Goal: Information Seeking & Learning: Learn about a topic

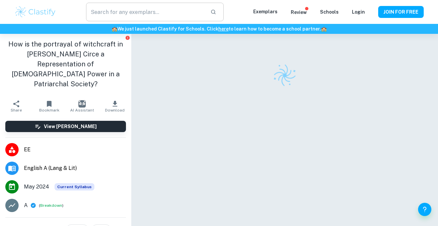
click at [93, 11] on input "text" at bounding box center [145, 12] width 119 height 19
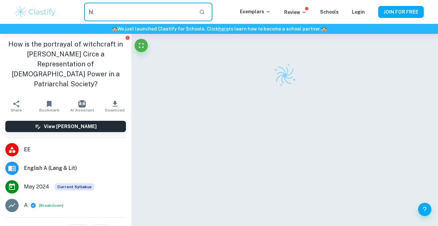
type input "hl"
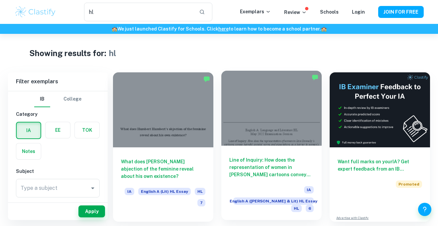
click at [263, 198] on span "English A ([PERSON_NAME] & Lit) HL Essay" at bounding box center [273, 201] width 80 height 7
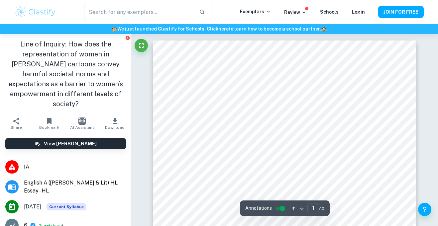
click at [66, 179] on span "English A ([PERSON_NAME] & Lit) HL Essay - HL" at bounding box center [75, 187] width 102 height 16
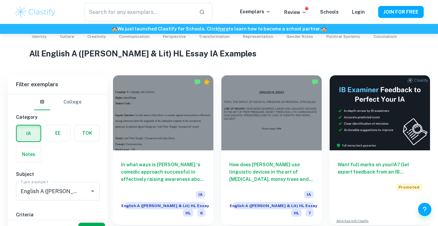
scroll to position [165, 0]
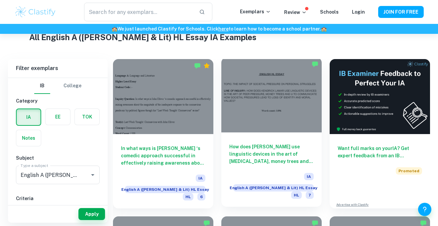
click at [293, 153] on h6 "How does [PERSON_NAME] use linguistic devices in the art of [MEDICAL_DATA], mon…" at bounding box center [271, 154] width 84 height 22
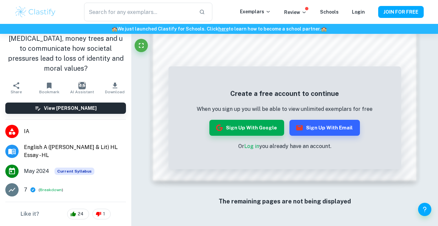
scroll to position [140, 0]
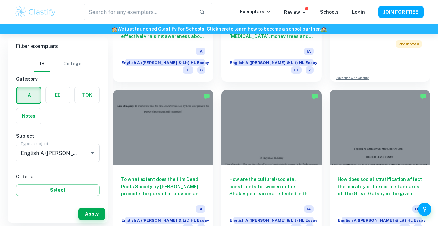
scroll to position [298, 0]
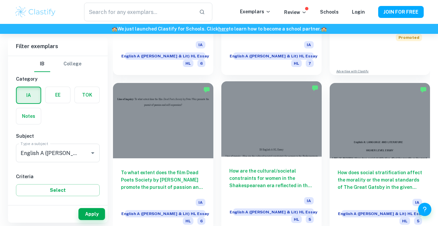
click at [294, 168] on h6 "How are the cultural/societal constraints for women in the Shakespearean era re…" at bounding box center [271, 179] width 84 height 22
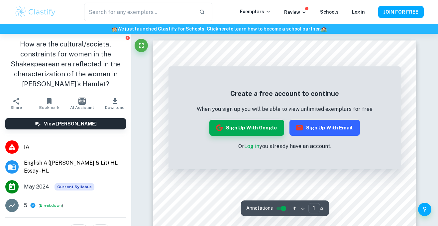
click at [345, 125] on button "Sign up with Email" at bounding box center [325, 128] width 70 height 16
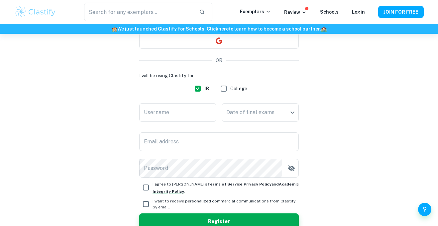
scroll to position [70, 0]
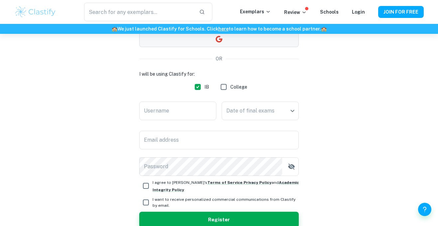
click at [271, 47] on button "button" at bounding box center [219, 39] width 160 height 16
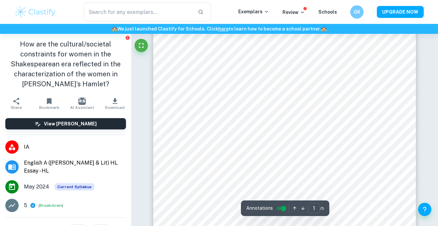
scroll to position [137, 0]
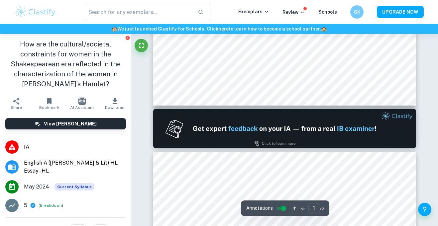
type input "2"
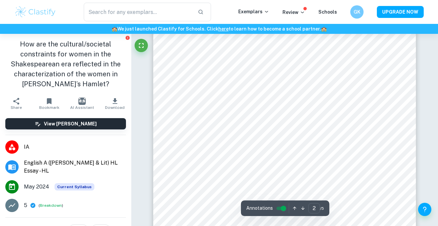
scroll to position [541, 0]
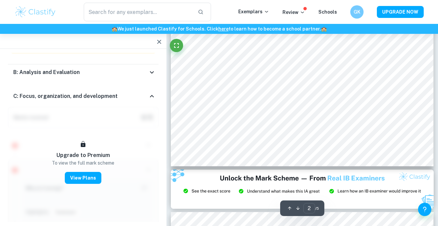
scroll to position [664, 0]
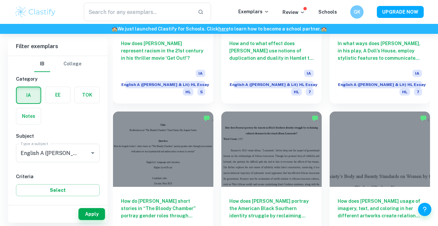
scroll to position [901, 0]
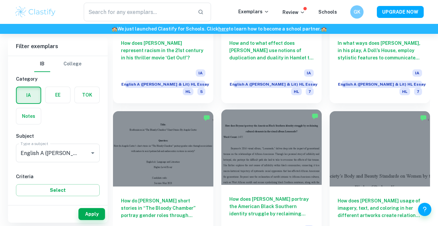
click at [235, 196] on h6 "How does [PERSON_NAME] portray the American Black Southern identity struggle by…" at bounding box center [271, 207] width 84 height 22
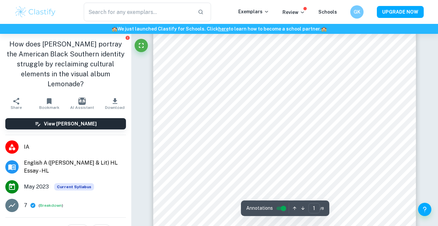
scroll to position [151, 0]
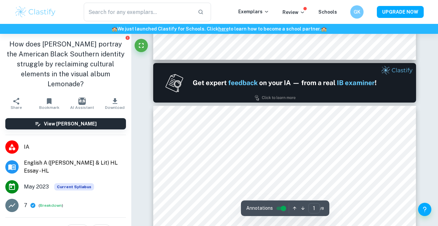
type input "2"
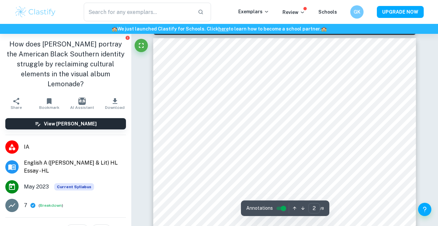
scroll to position [392, 0]
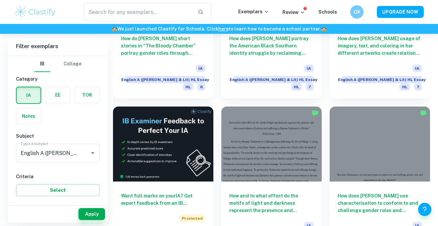
scroll to position [1066, 0]
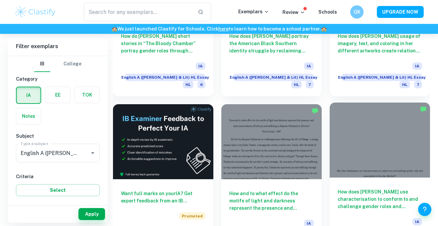
click at [416, 188] on h6 "How does [PERSON_NAME] use characterisation to conform to and challenge gender …" at bounding box center [380, 199] width 84 height 22
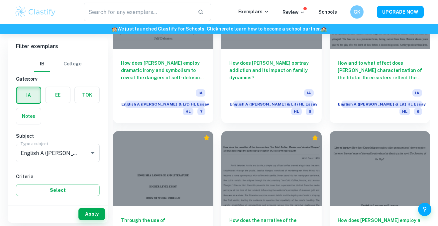
scroll to position [2301, 0]
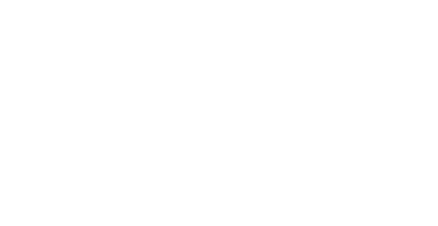
scroll to position [34, 0]
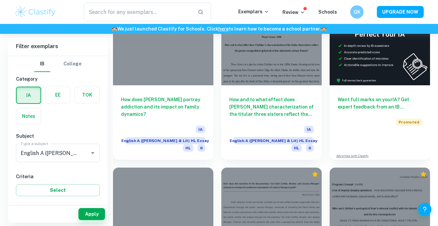
scroll to position [2738, 0]
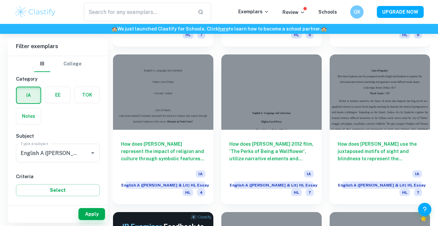
scroll to position [3483, 0]
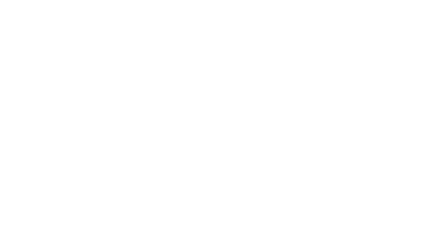
click at [398, 153] on div at bounding box center [219, 113] width 438 height 226
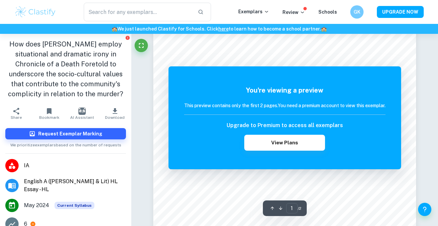
scroll to position [138, 0]
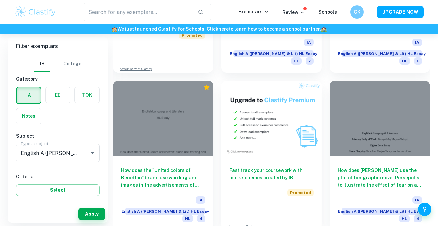
scroll to position [3772, 0]
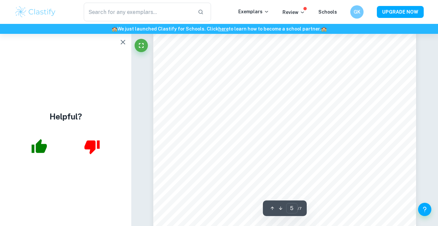
scroll to position [1590, 0]
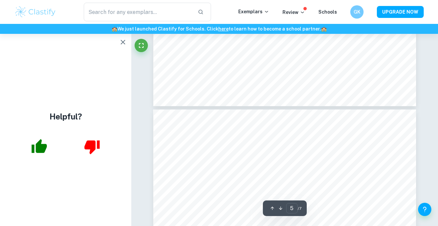
type input "6"
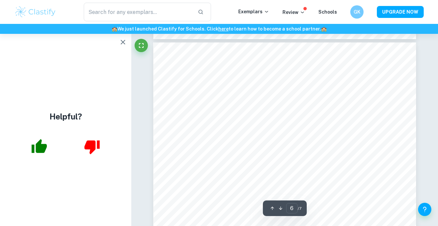
scroll to position [1803, 0]
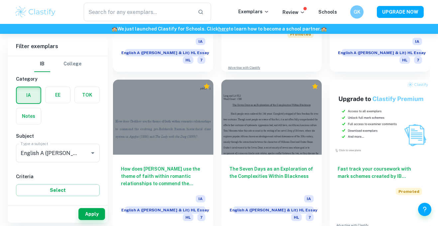
scroll to position [4560, 0]
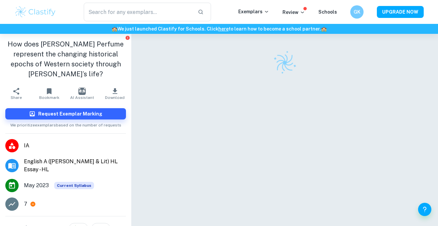
scroll to position [14, 0]
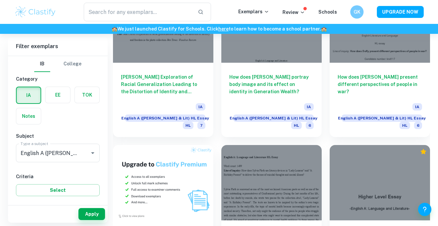
scroll to position [5441, 0]
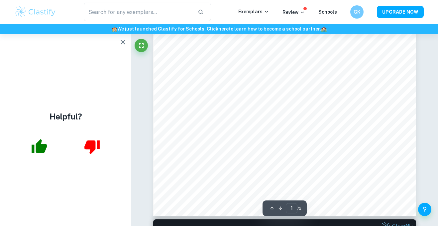
scroll to position [165, 0]
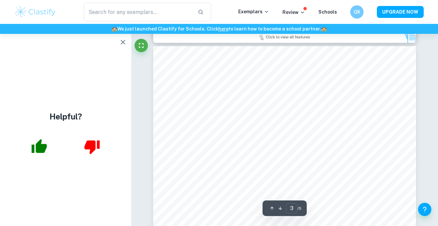
scroll to position [827, 0]
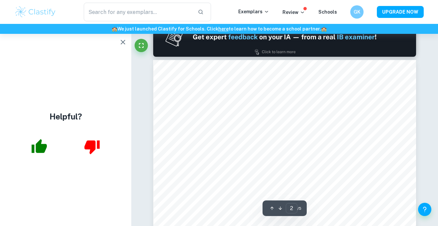
type input "1"
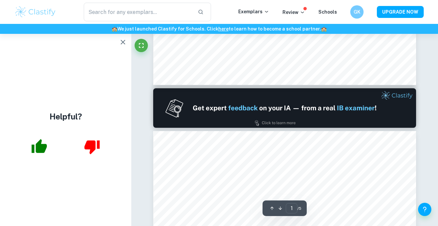
scroll to position [225, 0]
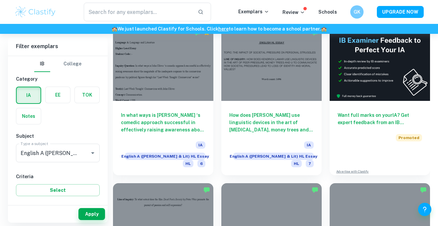
scroll to position [202, 0]
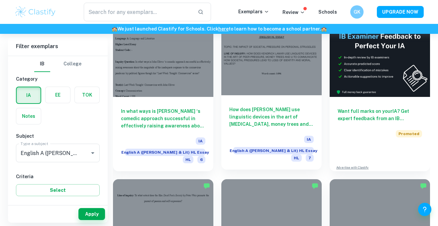
click at [289, 113] on h6 "How does [PERSON_NAME] use linguistic devices in the art of [MEDICAL_DATA], mon…" at bounding box center [271, 117] width 84 height 22
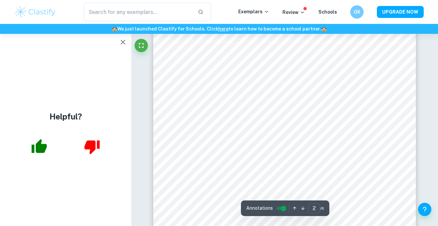
scroll to position [536, 0]
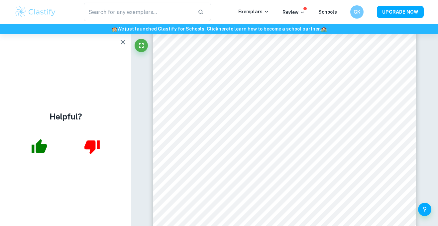
click at [123, 45] on icon "button" at bounding box center [123, 42] width 8 height 8
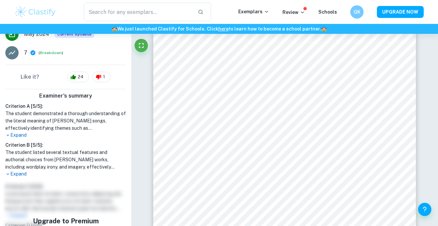
scroll to position [164, 0]
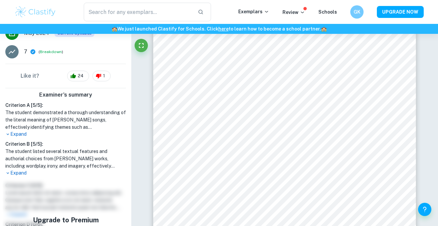
click at [13, 135] on p "Expand" at bounding box center [65, 134] width 121 height 7
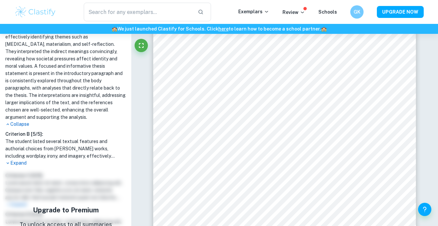
scroll to position [283, 0]
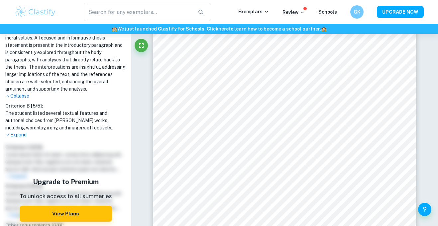
click at [17, 132] on p "Expand" at bounding box center [65, 135] width 121 height 7
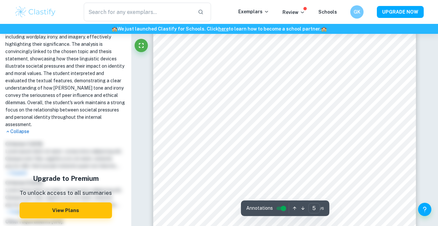
scroll to position [1776, 0]
type input "6"
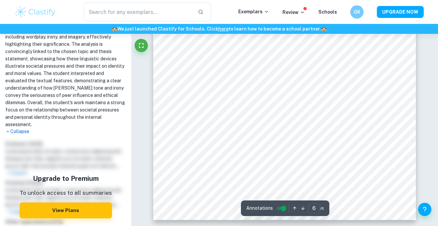
scroll to position [2151, 0]
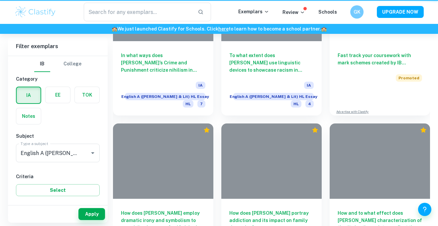
scroll to position [208, 0]
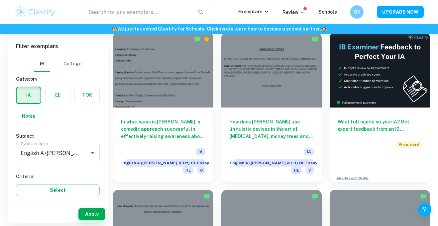
scroll to position [208, 0]
